Goal: Task Accomplishment & Management: Use online tool/utility

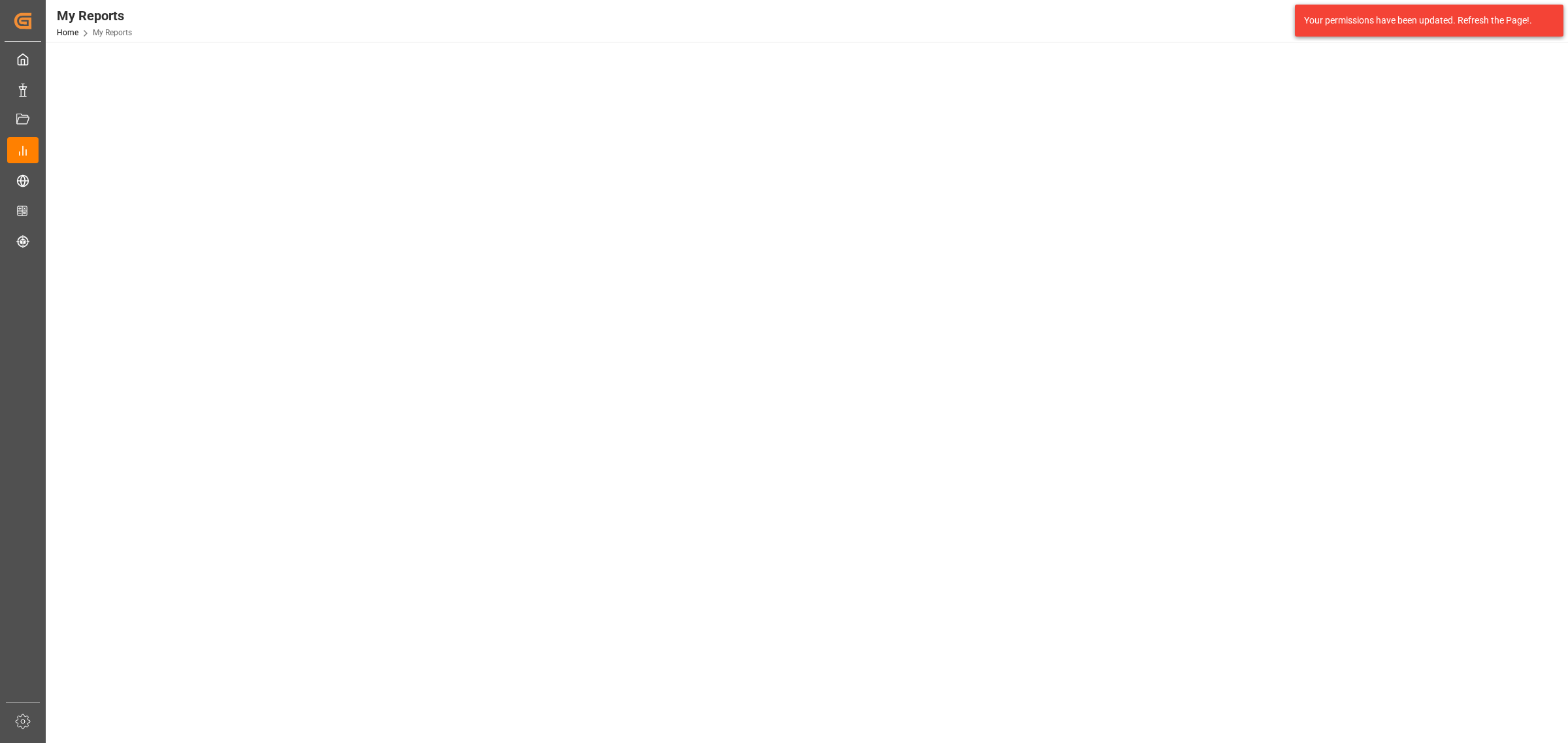
scroll to position [327, 0]
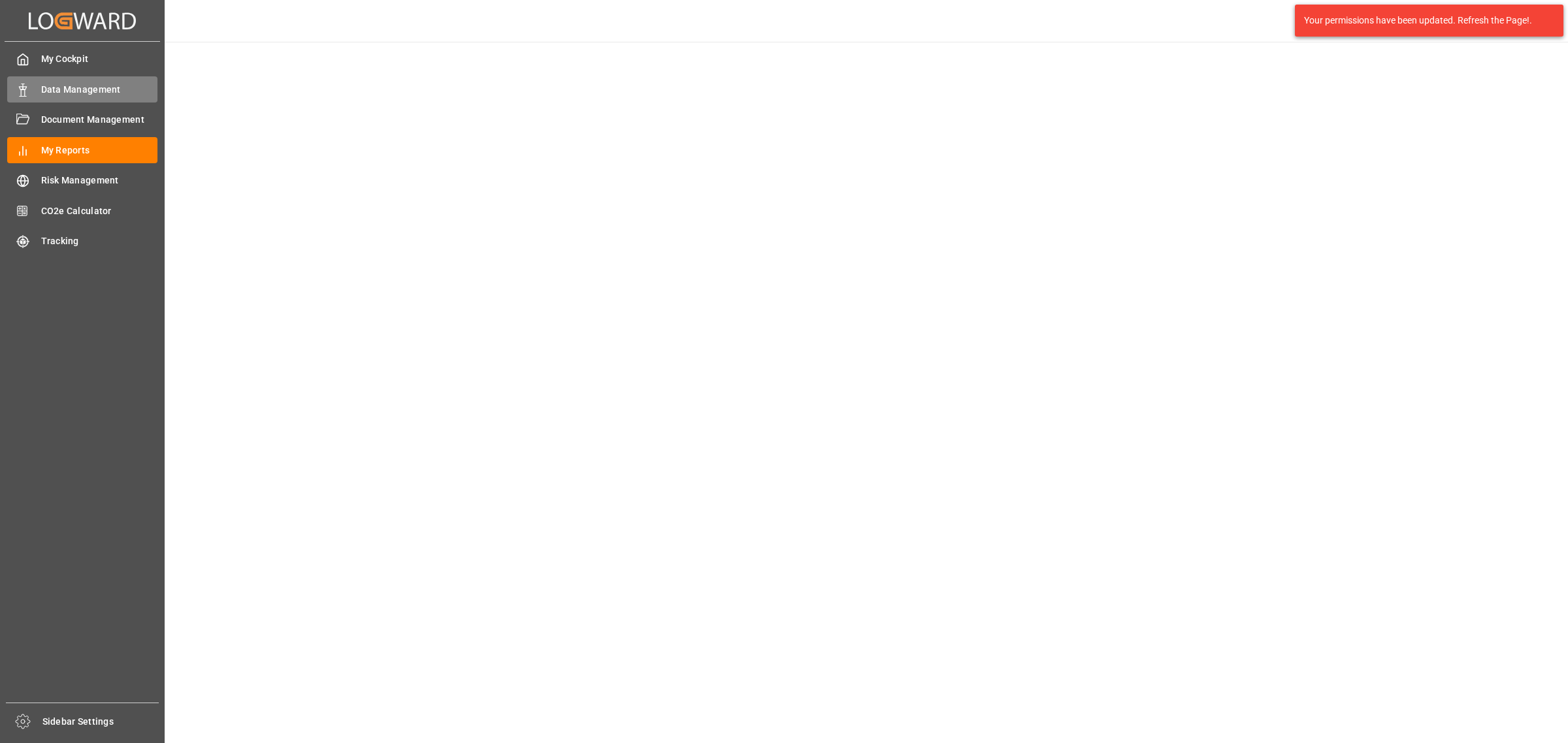
click at [98, 90] on span "Data Management" at bounding box center [99, 89] width 117 height 14
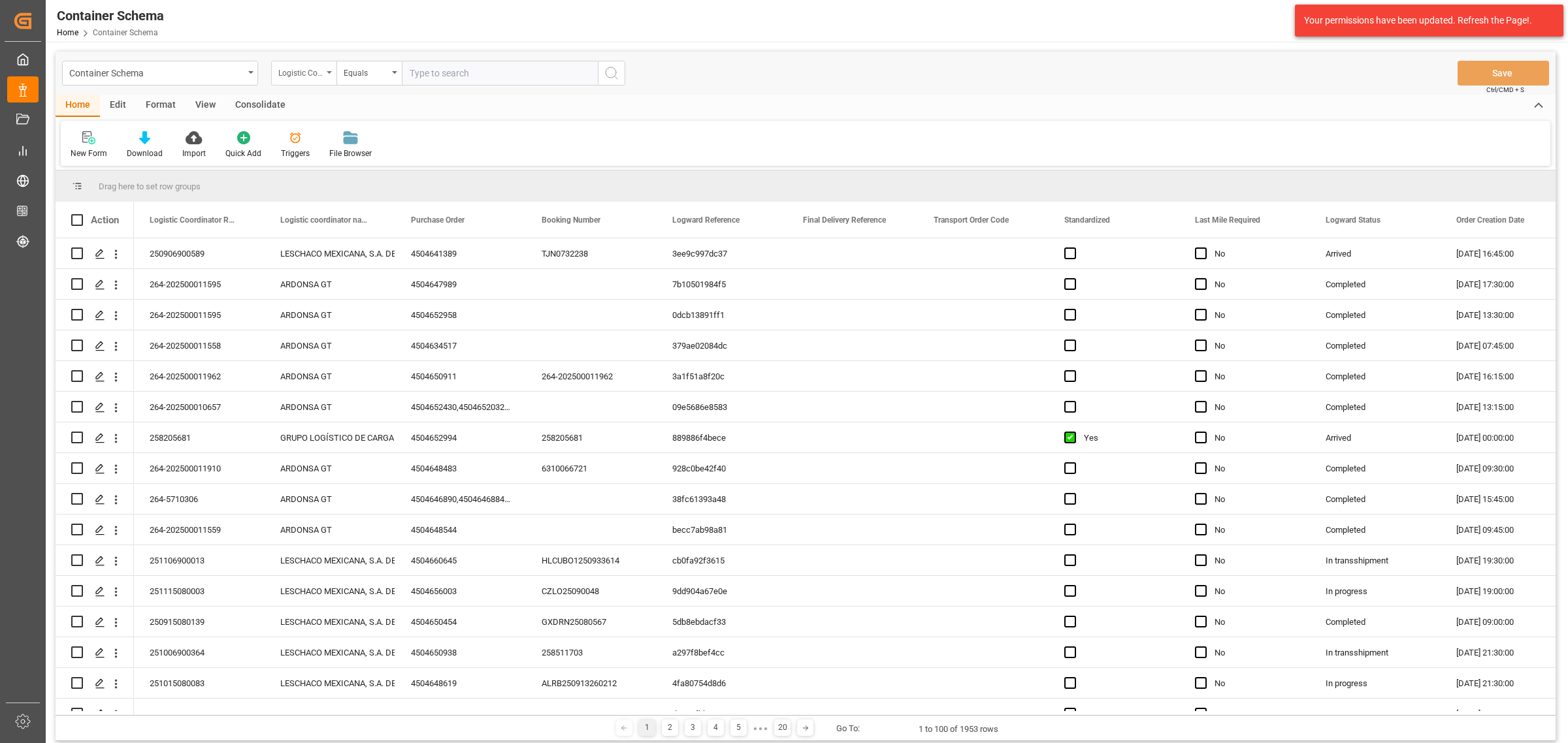
drag, startPoint x: 311, startPoint y: 76, endPoint x: 318, endPoint y: 82, distance: 9.2
click at [311, 76] on div "Logistic Coordinator Reference Number" at bounding box center [301, 71] width 45 height 15
click at [339, 188] on div "Purchase Order" at bounding box center [369, 188] width 195 height 27
click at [355, 83] on div "Equals" at bounding box center [369, 73] width 65 height 25
click at [393, 167] on div "Fuzzy search" at bounding box center [435, 160] width 195 height 27
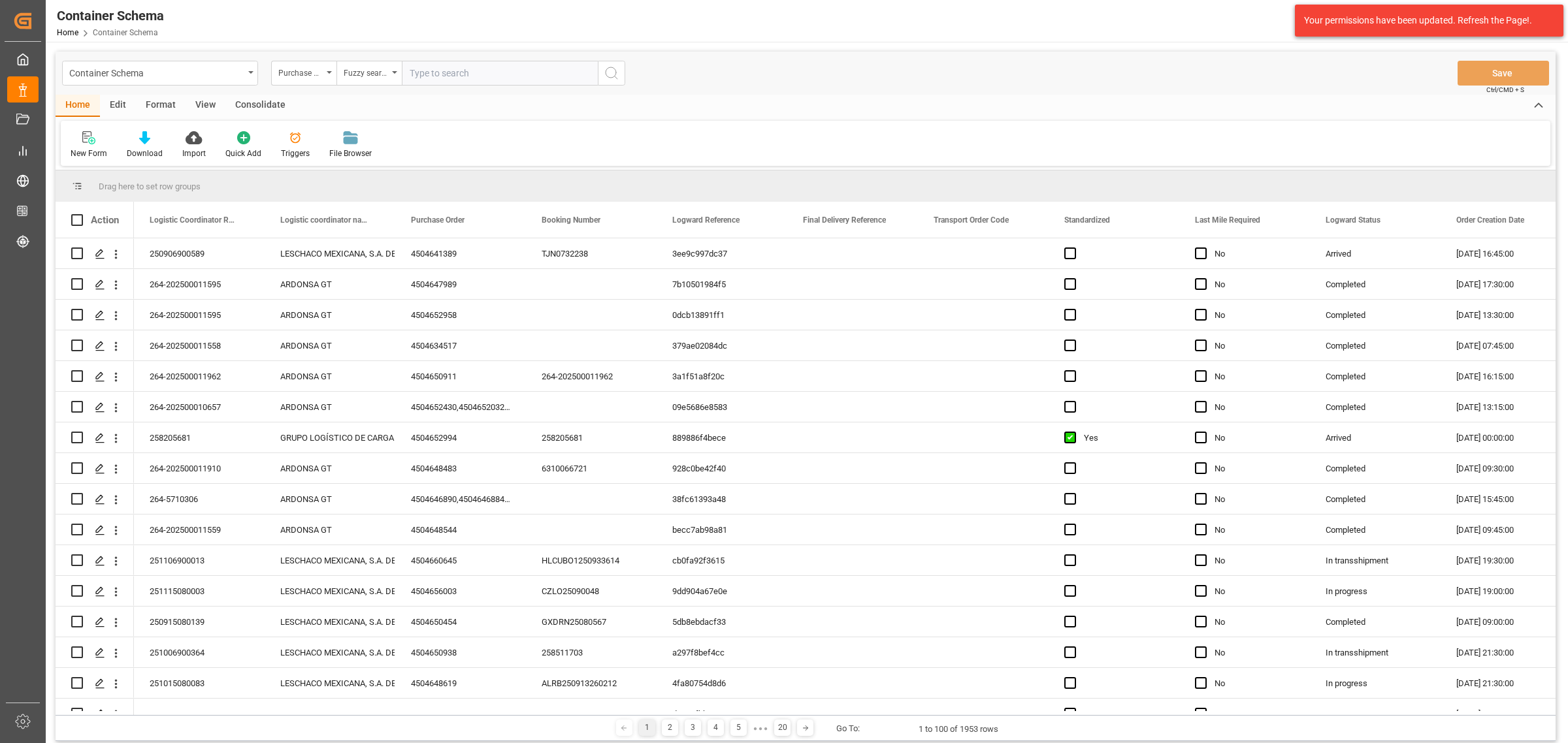
click at [466, 66] on input "text" at bounding box center [499, 73] width 196 height 25
click at [490, 73] on input "text" at bounding box center [499, 73] width 196 height 25
click at [469, 77] on input "text" at bounding box center [499, 73] width 196 height 25
type input "4504628137"
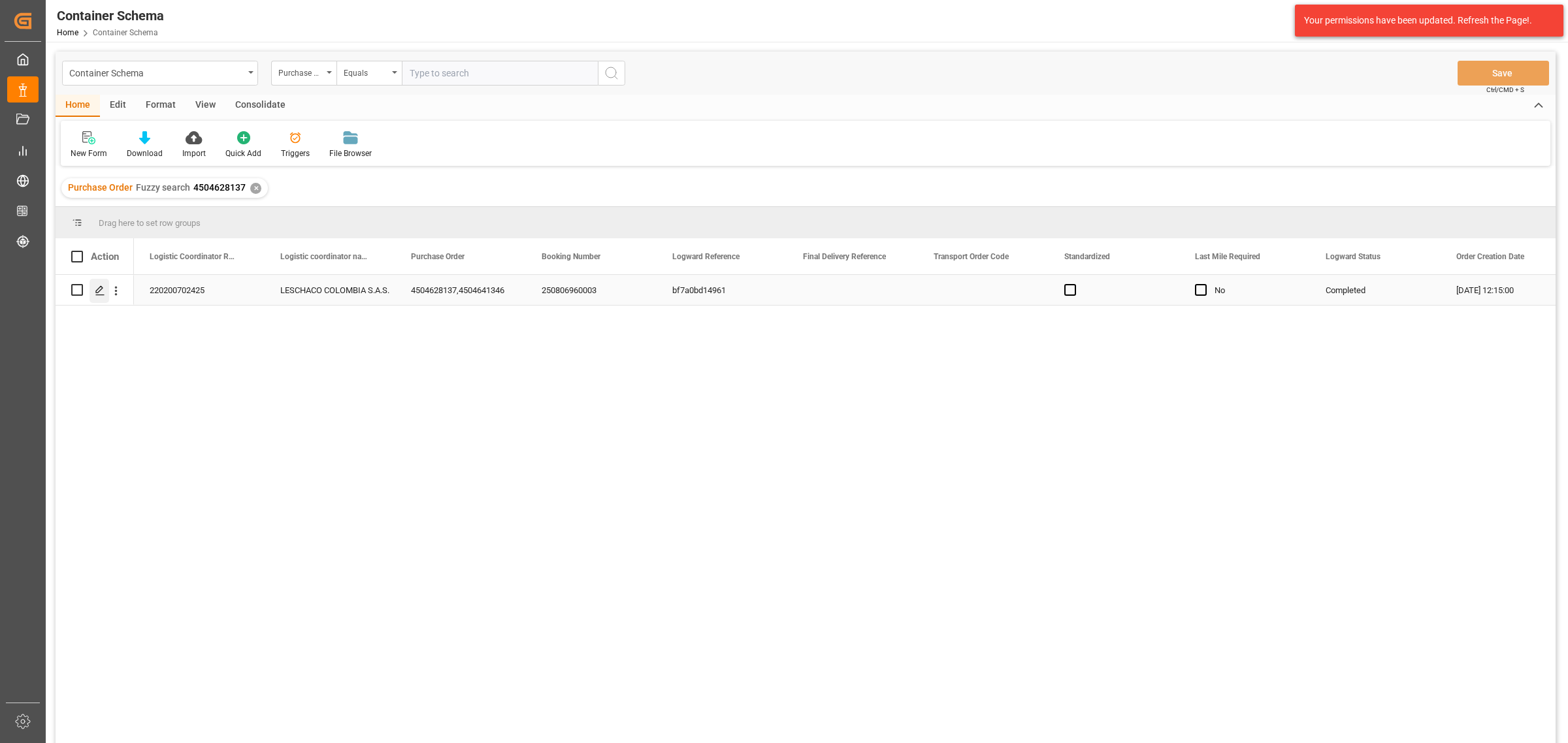
click at [98, 293] on icon "Press SPACE to select this row." at bounding box center [99, 290] width 11 height 11
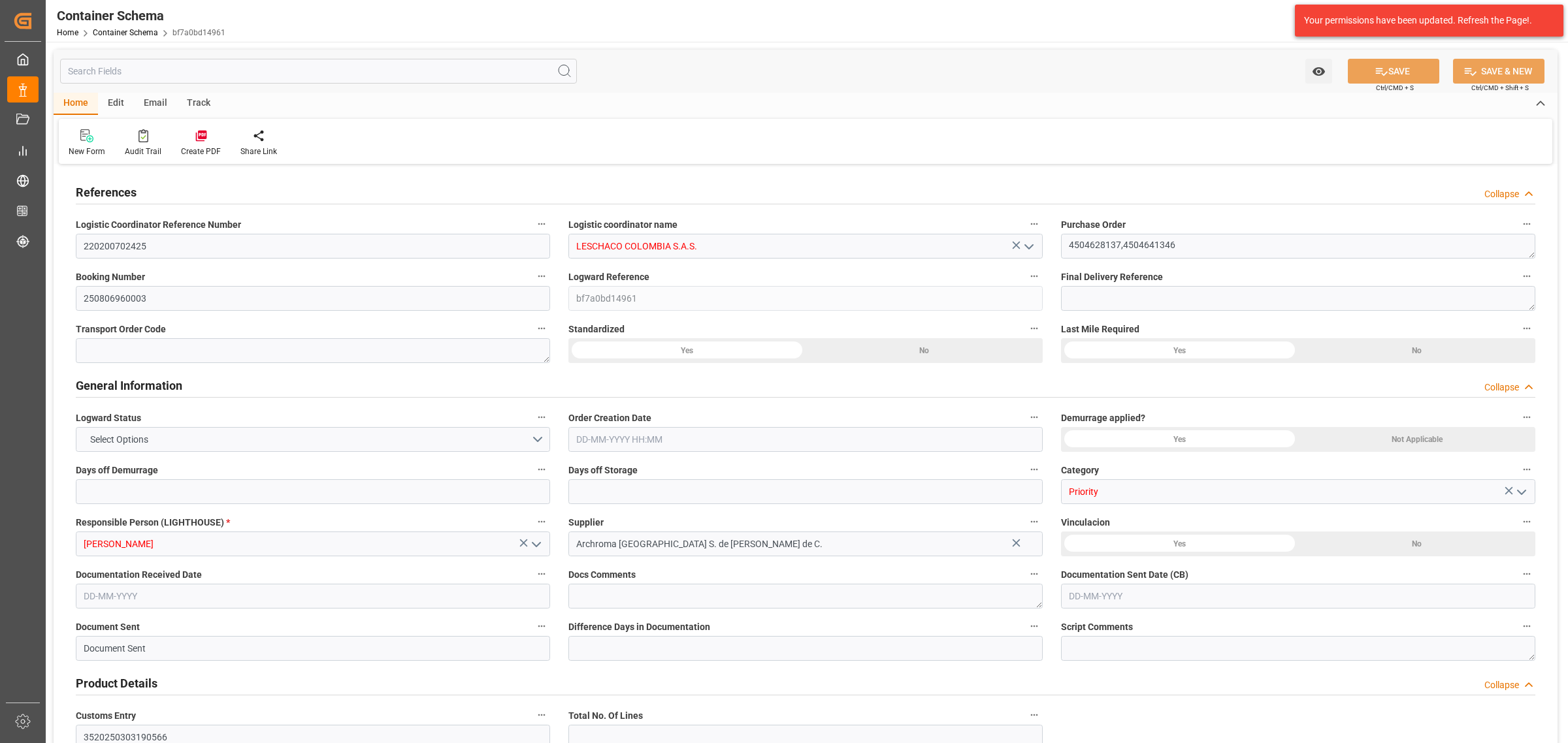
type input "0"
type input "3"
type input "2"
type input "27"
type input "675"
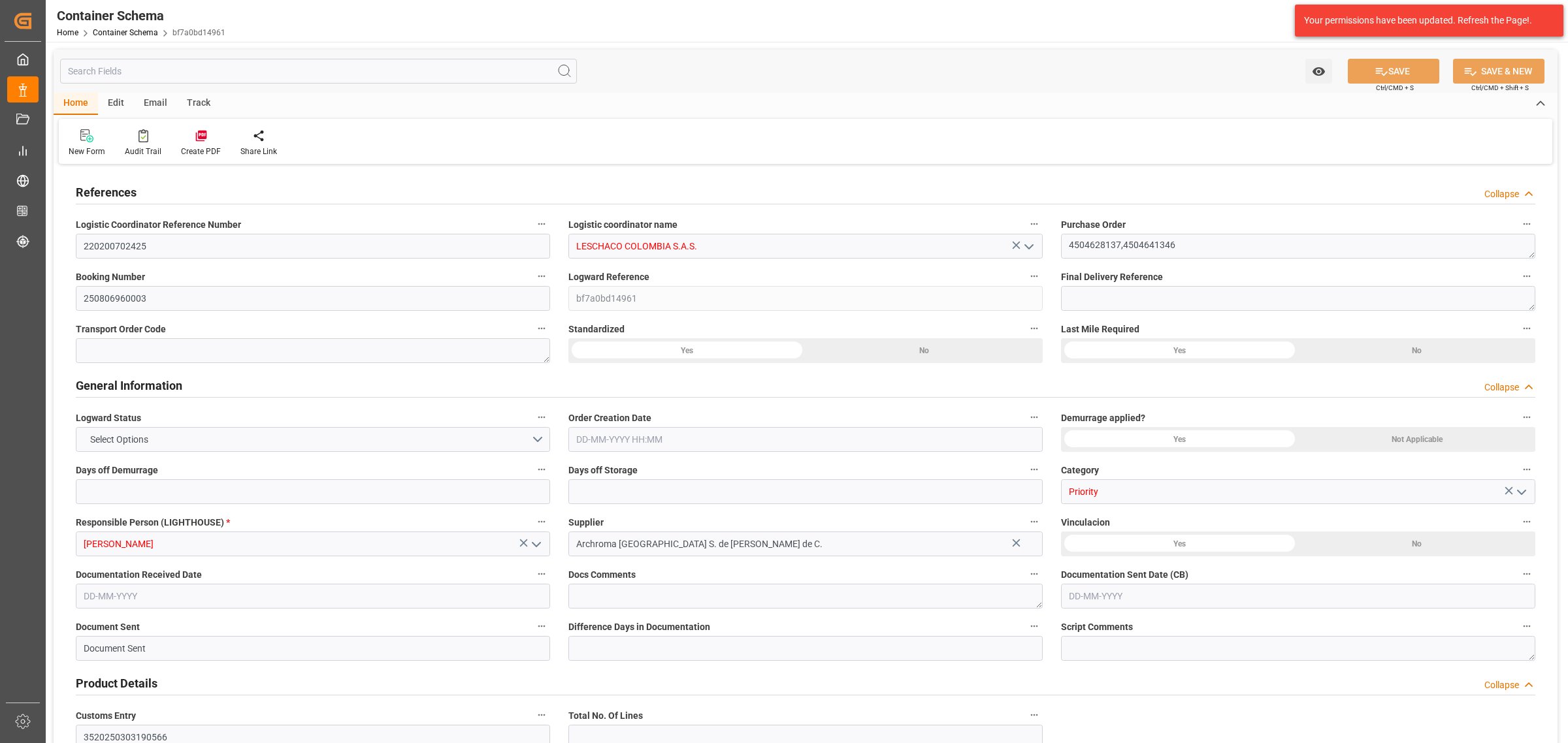
type input "716.15"
type input "Hapag [PERSON_NAME]"
type input "Hapag Lloyd Aktiengesellschaft"
type input "MXZLO"
type input "COBUN"
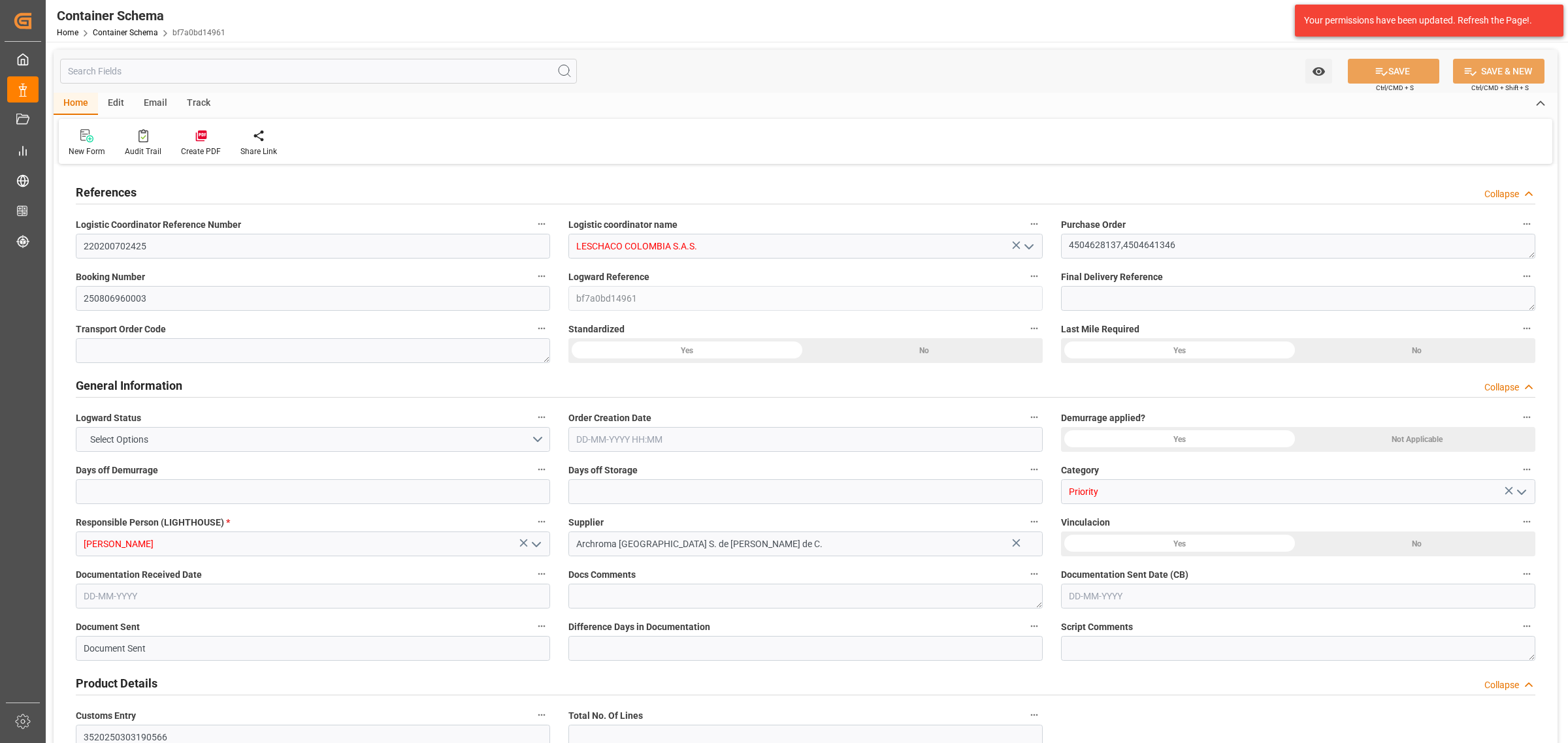
type input "COBUN"
type input "9307243"
type input "9713337"
type input "2"
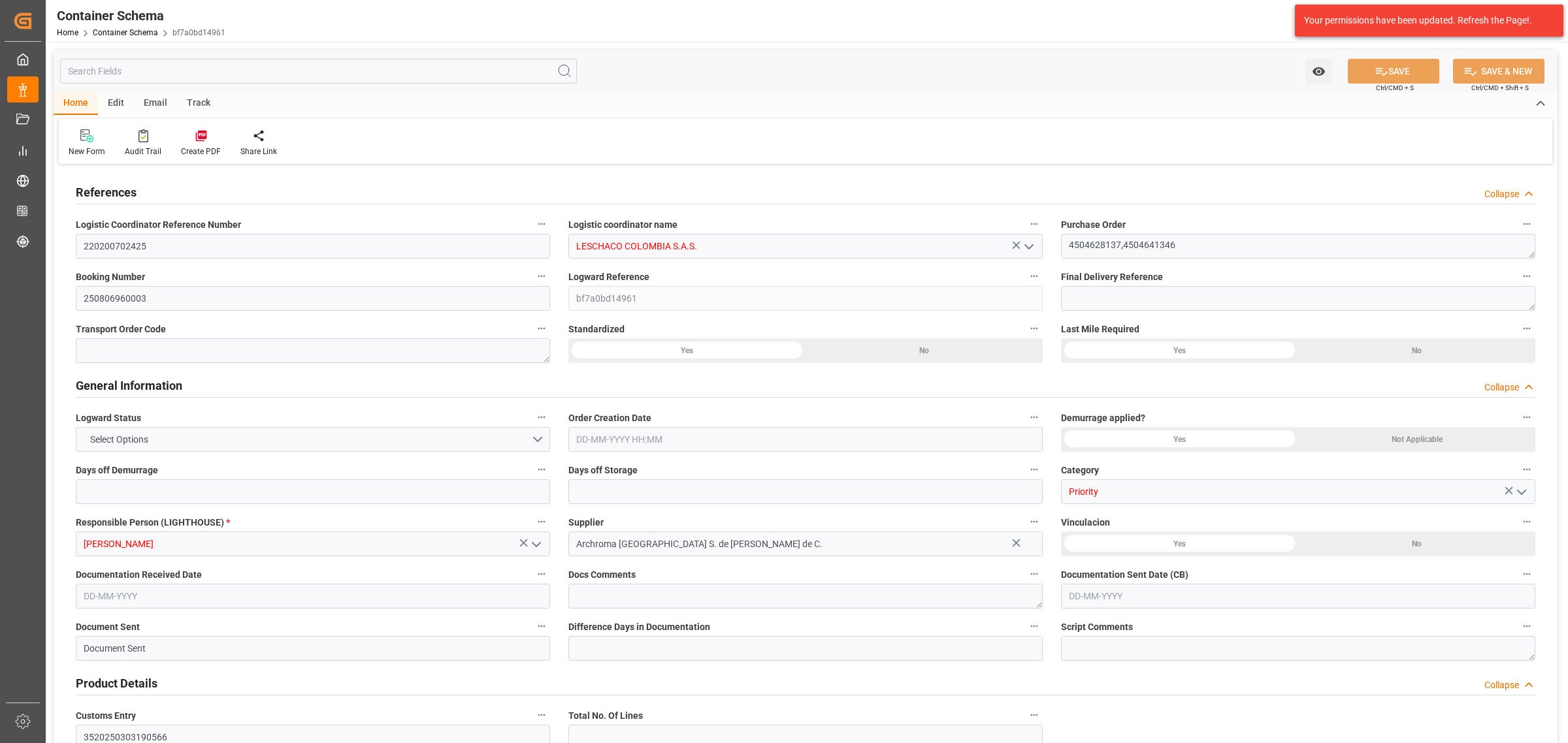
type input "8"
type input "17"
type input "[DATE] 12:15"
type input "[DATE]"
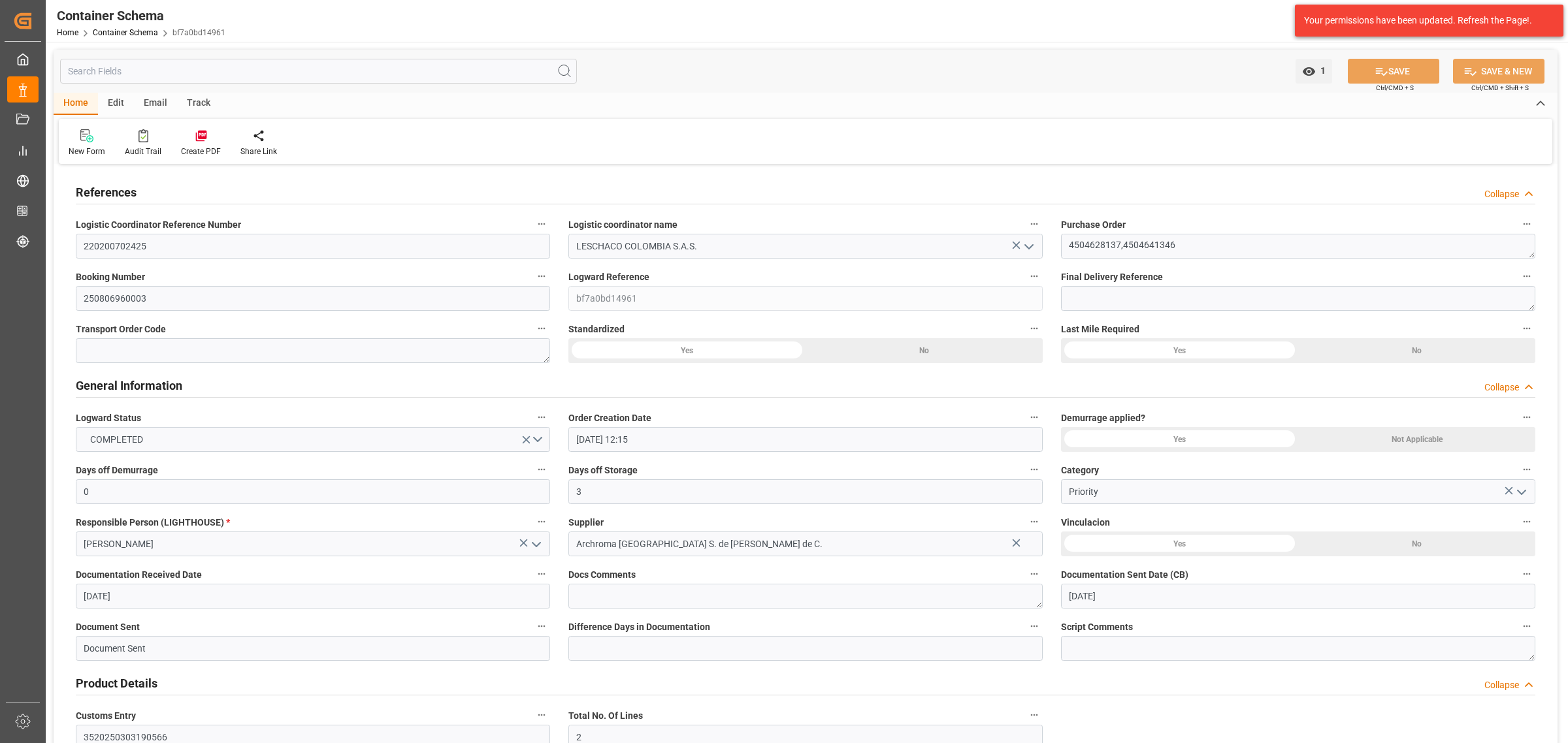
type input "[DATE]"
type input "[DATE] 13:26"
type input "[DATE] 17:21"
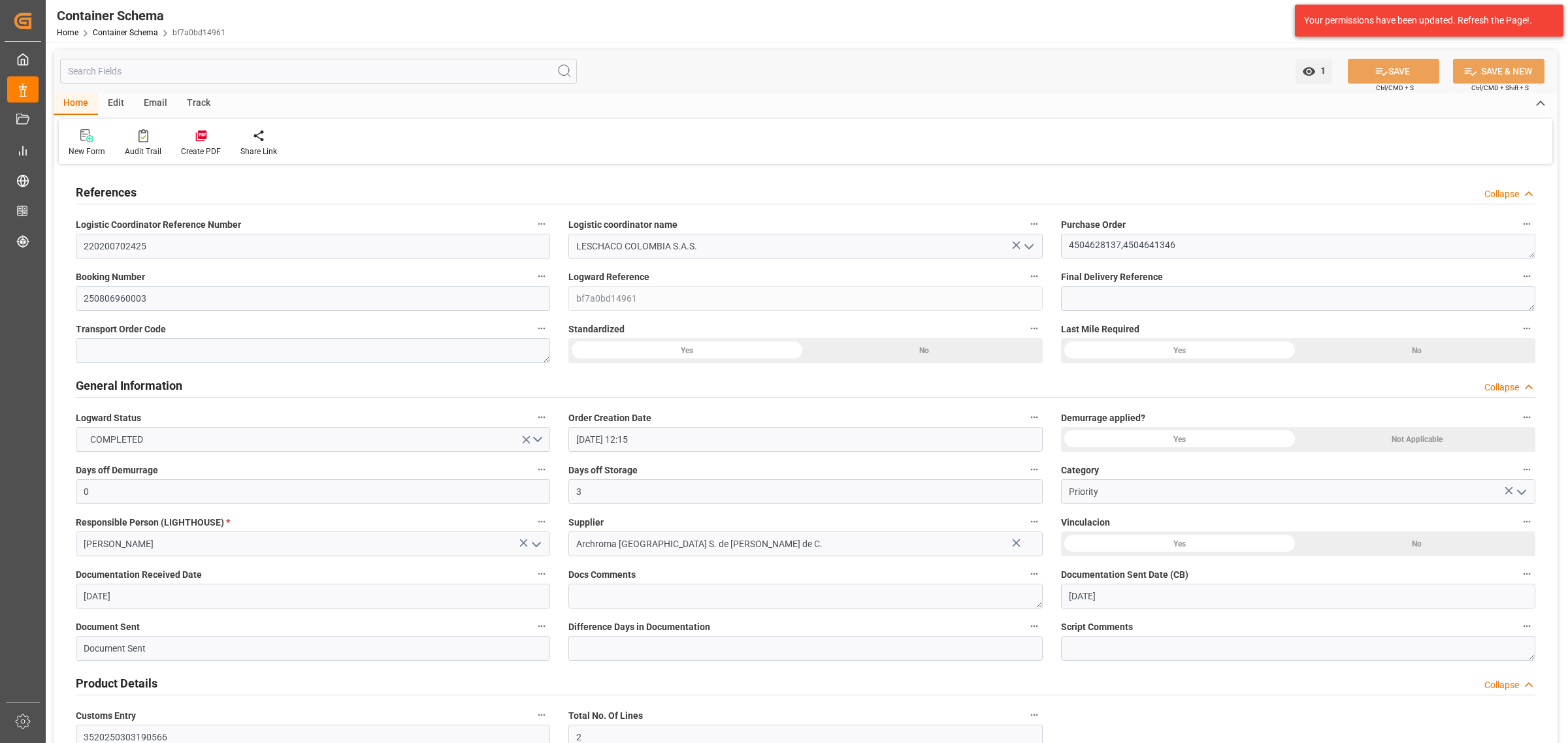
type input "[DATE]"
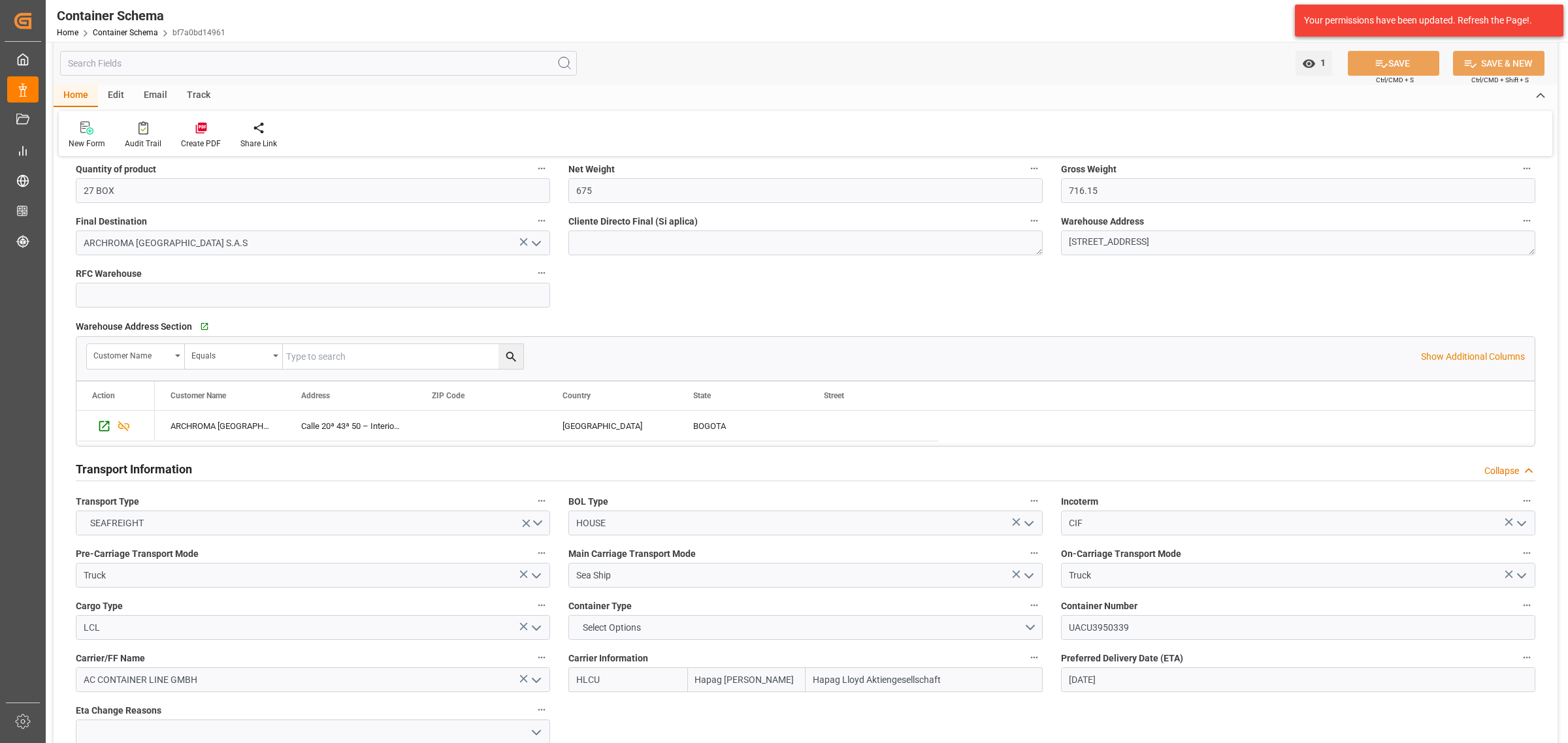
scroll to position [1061, 0]
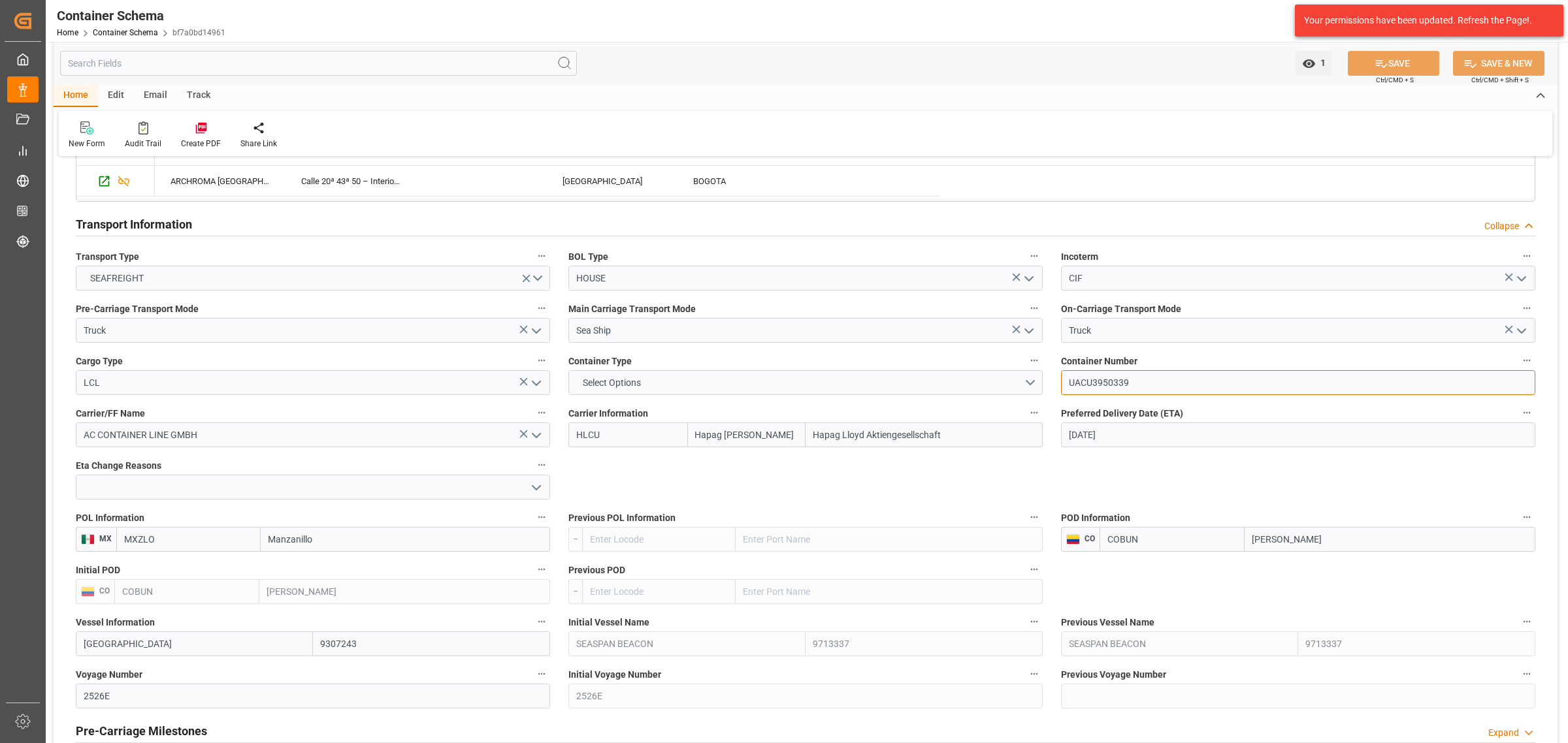
click at [1130, 389] on input "UACU3950339" at bounding box center [1299, 383] width 475 height 25
click at [683, 381] on button "Select Options" at bounding box center [805, 383] width 475 height 25
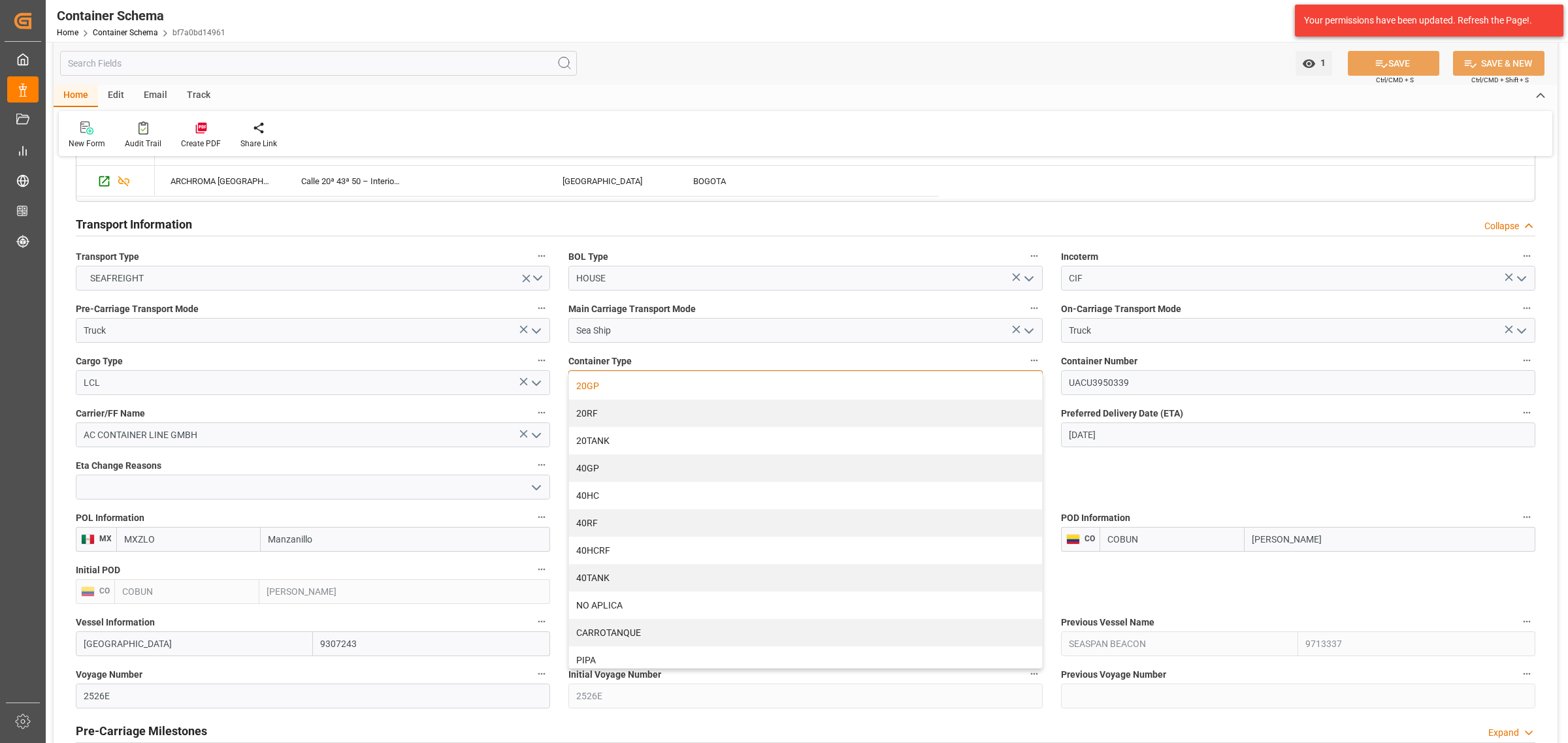
click at [610, 393] on div "20GP" at bounding box center [805, 386] width 473 height 27
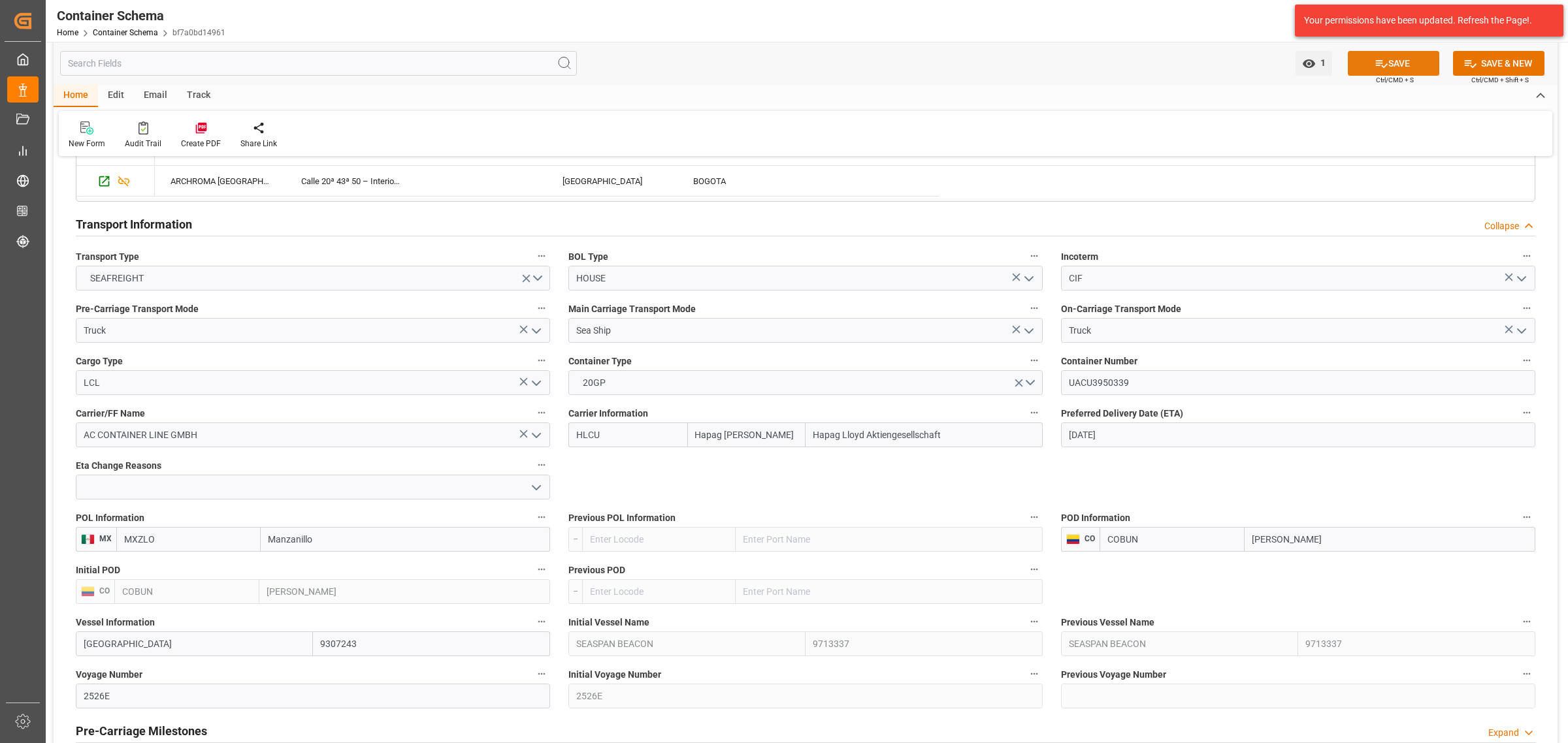
click at [1387, 65] on button "SAVE" at bounding box center [1393, 63] width 91 height 25
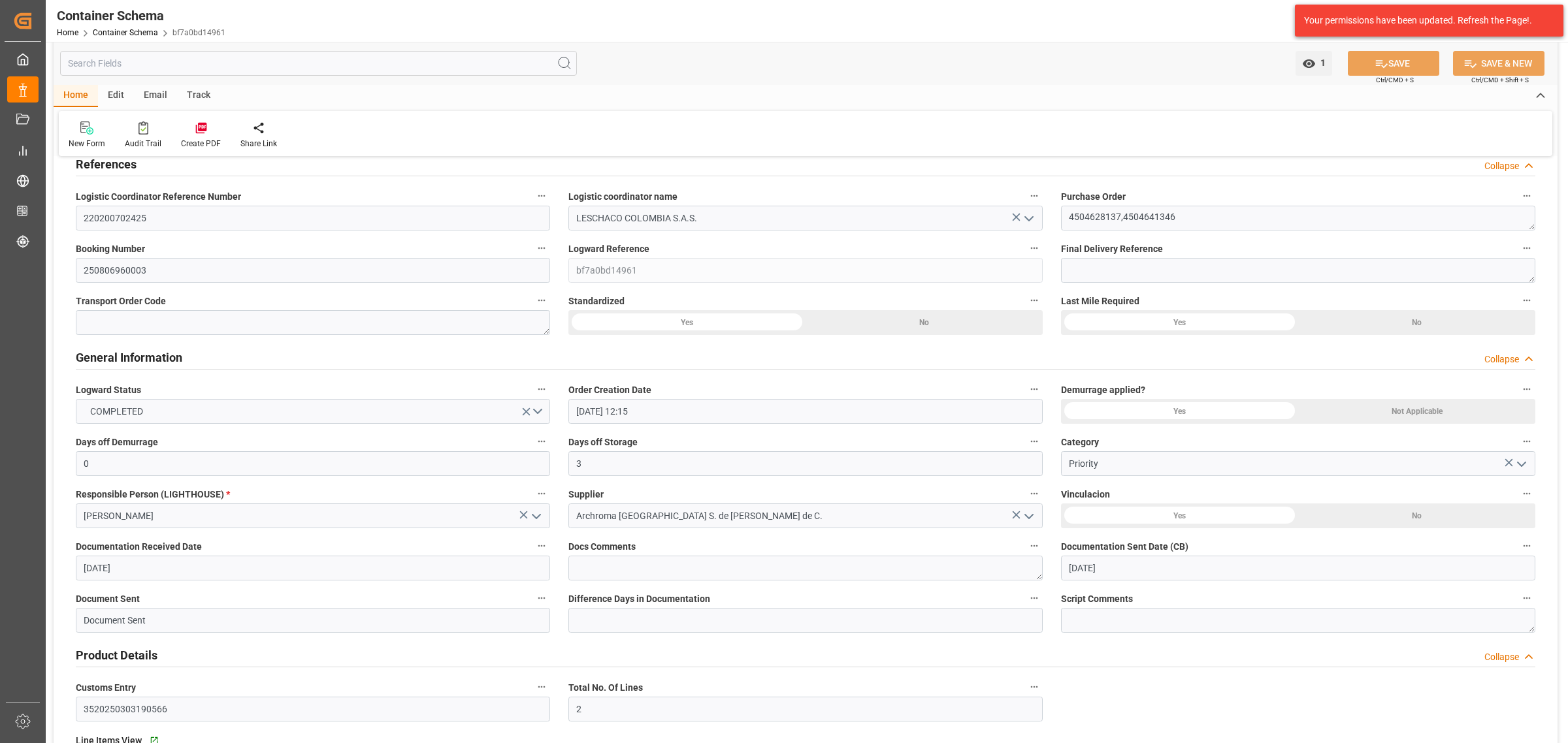
scroll to position [0, 0]
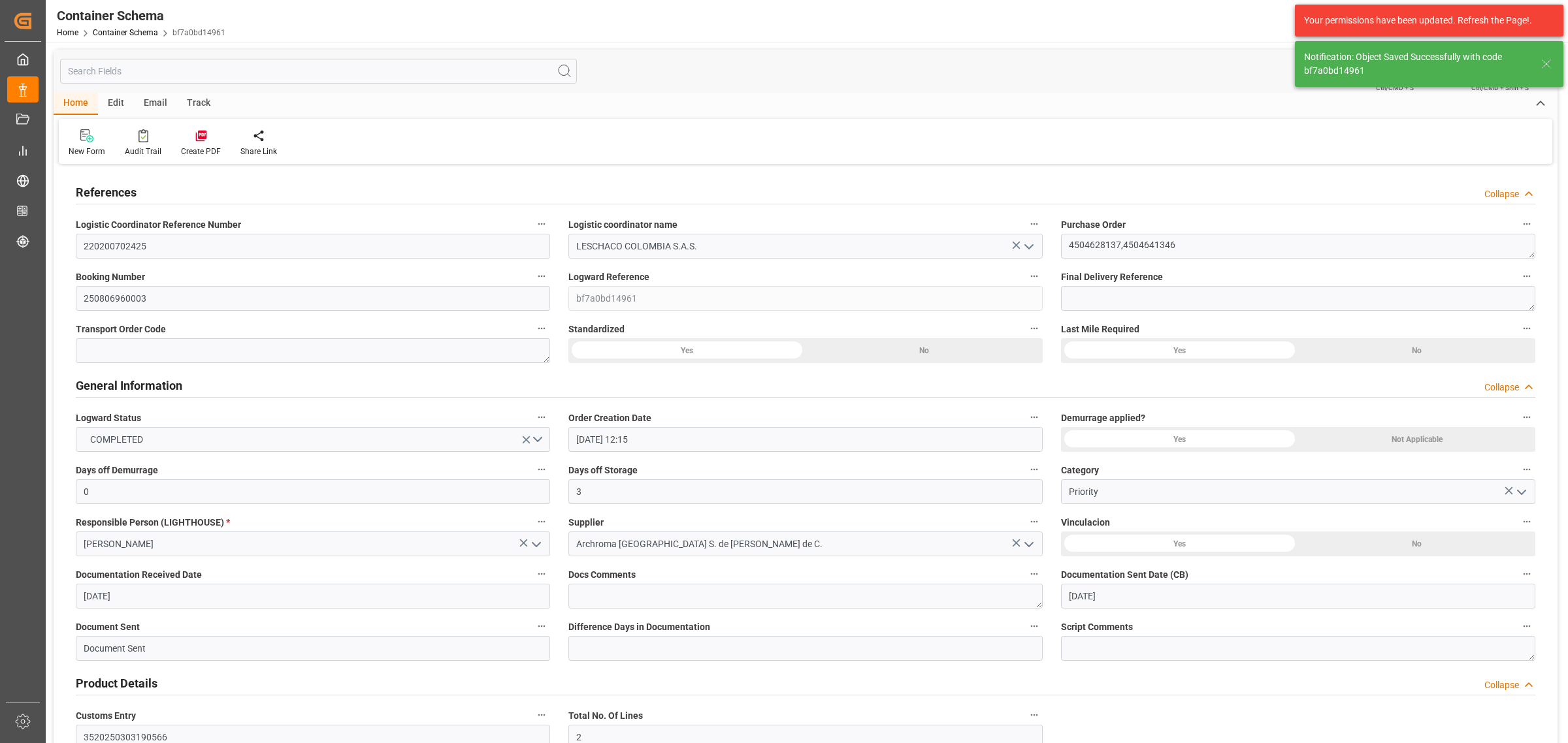
type input "37"
type input "[DATE]"
type input "[DATE] 21:45"
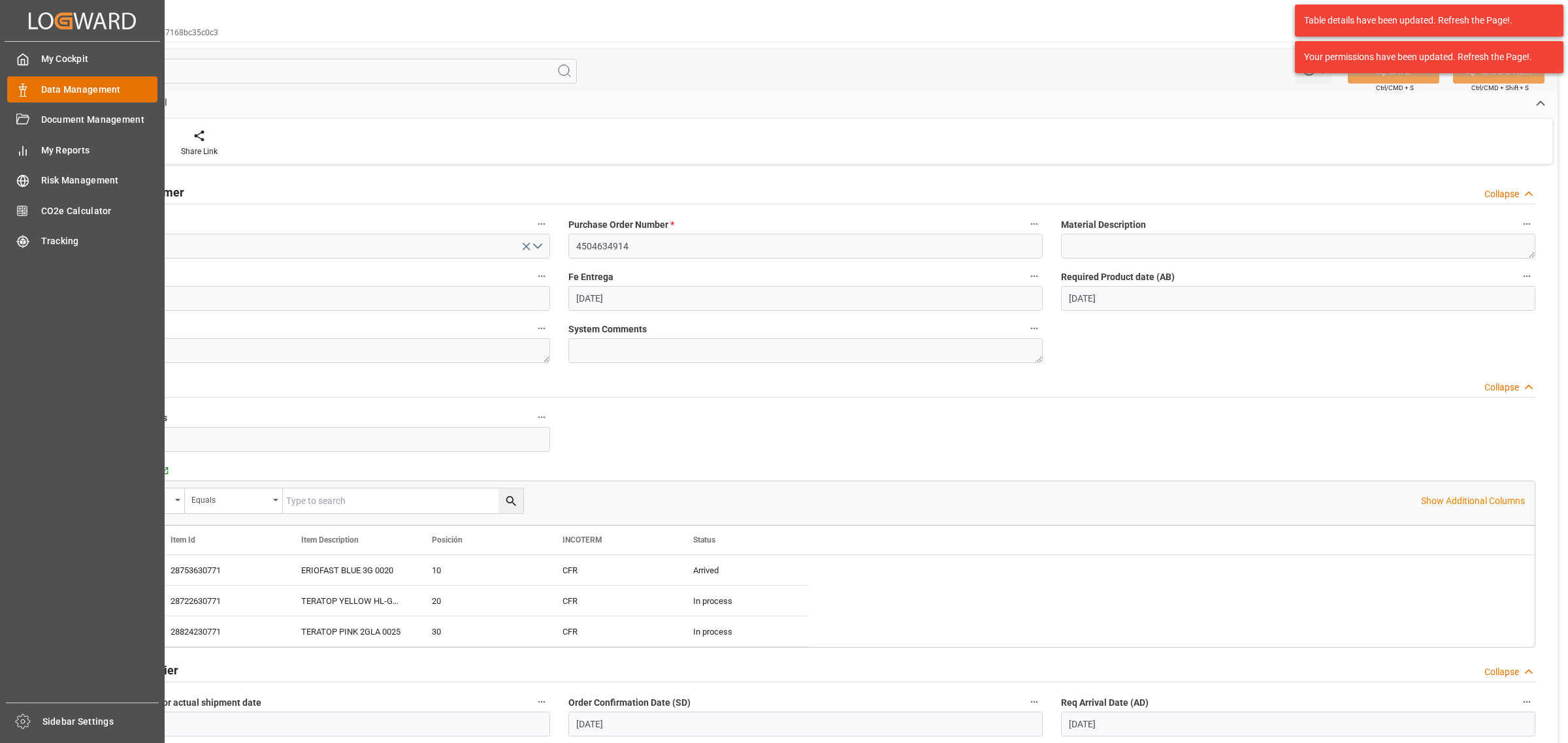
scroll to position [654, 0]
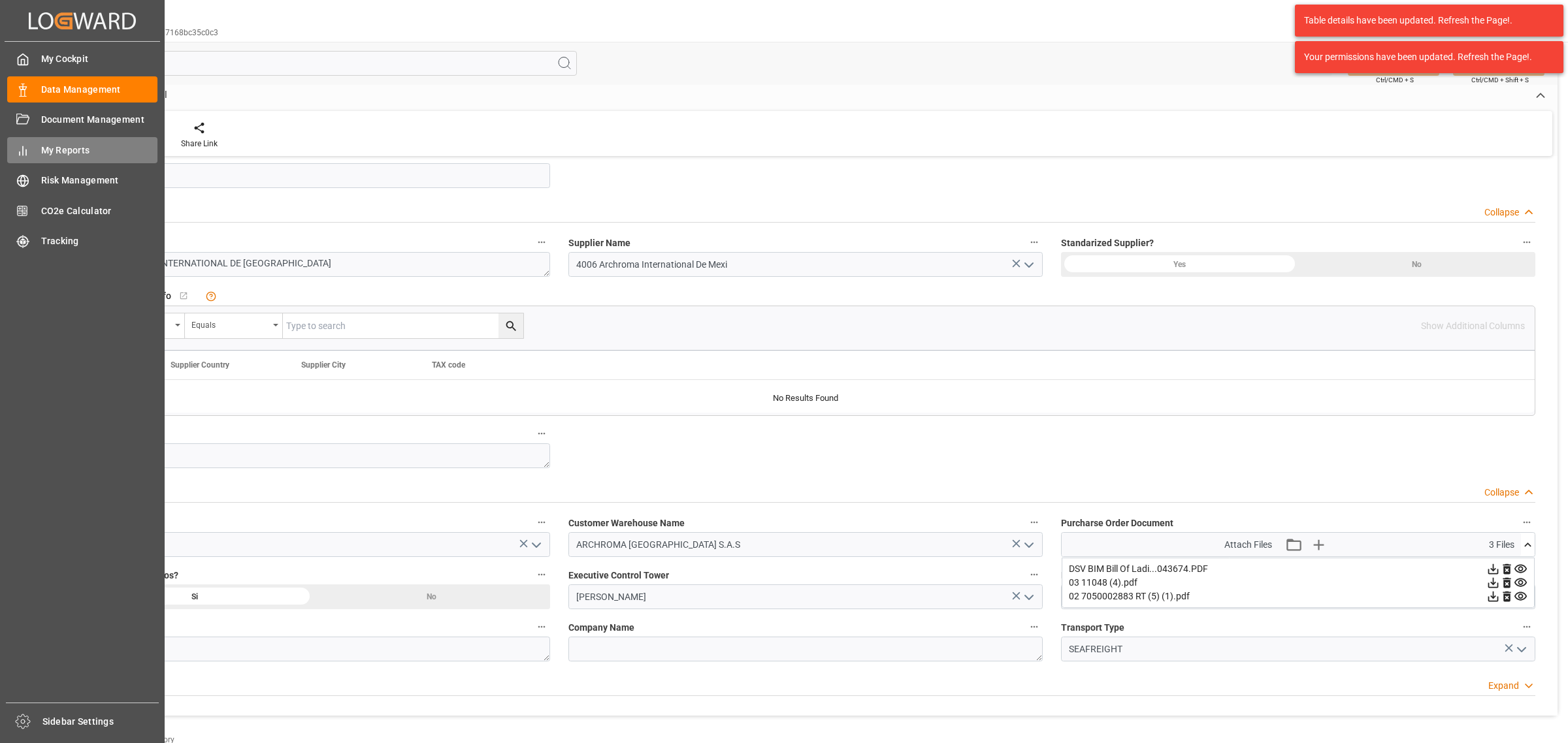
click at [80, 149] on span "My Reports" at bounding box center [99, 151] width 117 height 14
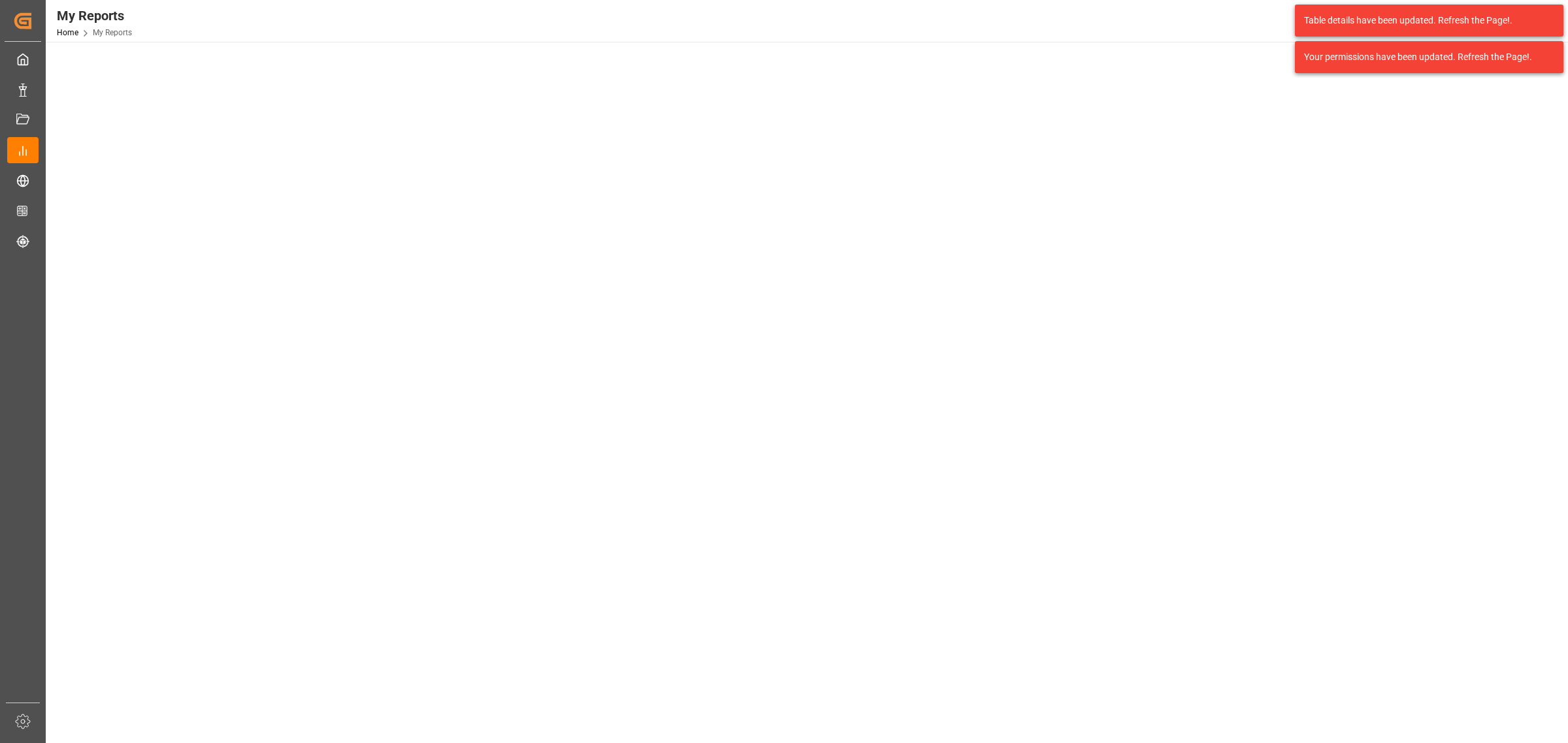
scroll to position [408, 0]
